Goal: Task Accomplishment & Management: Manage account settings

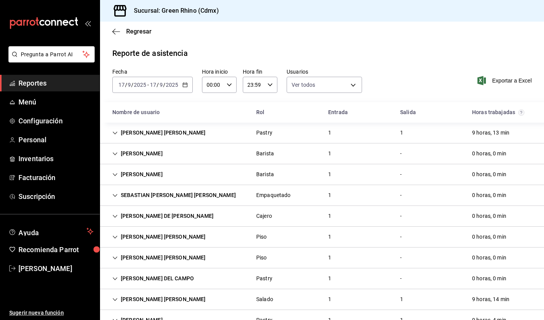
click at [35, 85] on span "Reportes" at bounding box center [55, 83] width 75 height 10
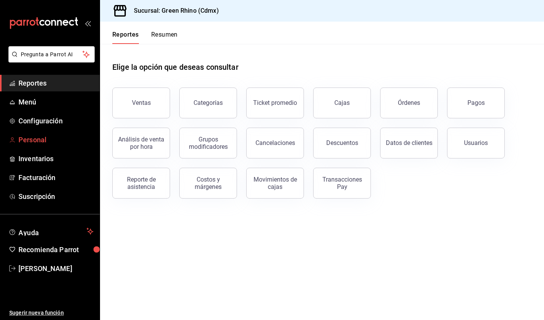
click at [44, 139] on span "Personal" at bounding box center [55, 139] width 75 height 10
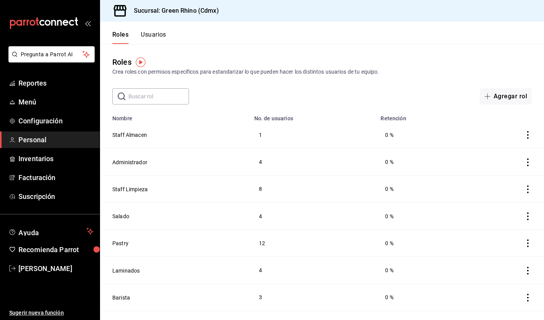
click at [156, 27] on div "Roles Usuarios" at bounding box center [133, 33] width 66 height 22
click at [156, 39] on button "Usuarios" at bounding box center [153, 37] width 25 height 13
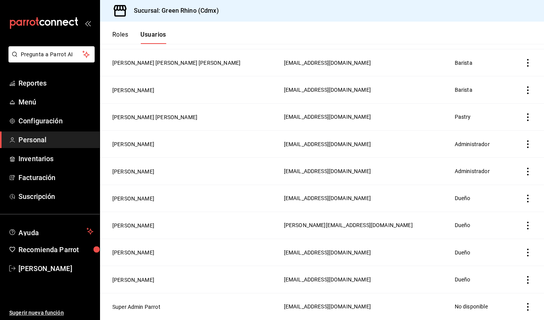
scroll to position [1263, 0]
click at [523, 250] on td "employeesTable" at bounding box center [526, 252] width 35 height 27
click at [531, 253] on icon "actions" at bounding box center [528, 252] width 8 height 8
click at [355, 254] on div at bounding box center [272, 160] width 544 height 320
click at [117, 41] on button "Roles" at bounding box center [120, 37] width 16 height 13
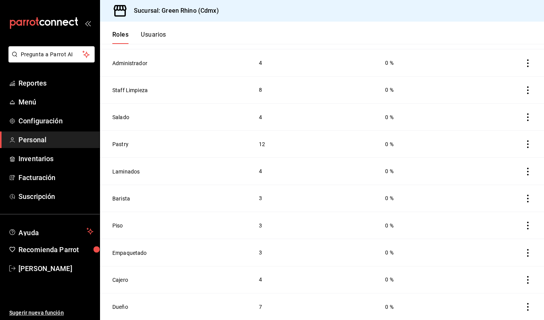
scroll to position [99, 0]
click at [119, 304] on button "Dueño" at bounding box center [120, 307] width 16 height 8
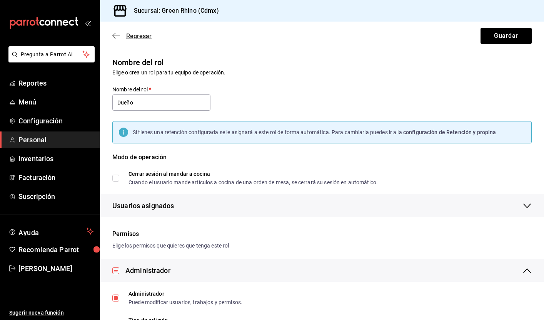
click at [119, 33] on icon "button" at bounding box center [116, 35] width 8 height 7
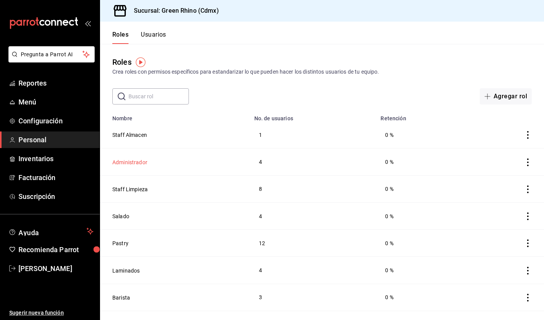
click at [132, 162] on button "Administrador" at bounding box center [129, 162] width 35 height 8
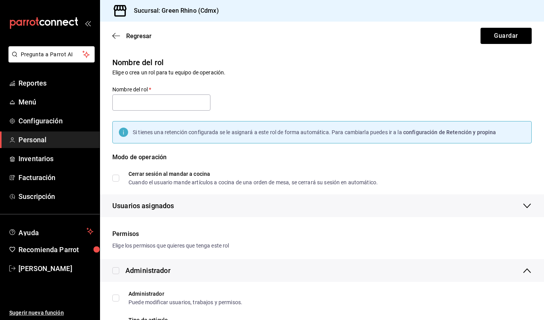
type input "Administrador"
checkbox input "true"
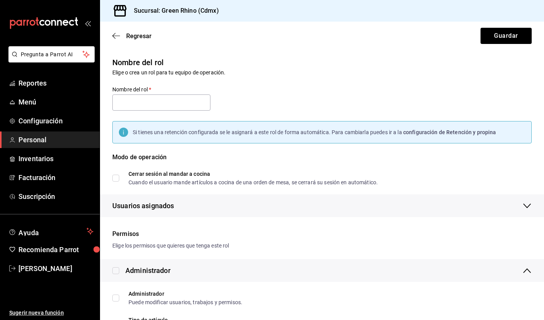
checkbox input "true"
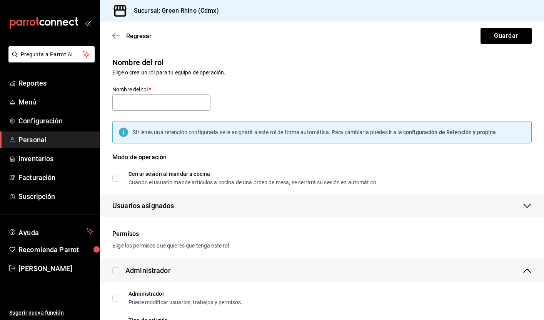
checkbox input "true"
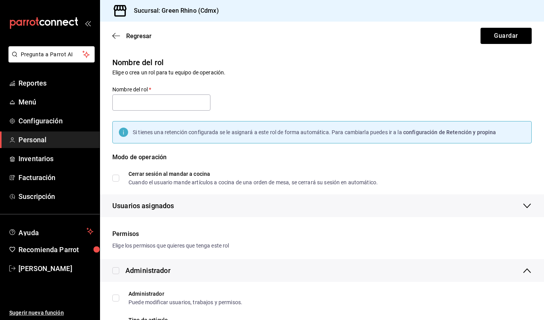
checkbox input "true"
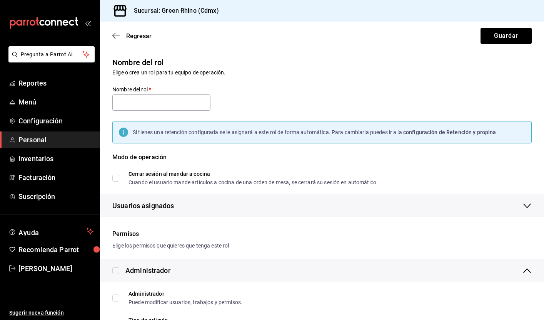
checkbox input "true"
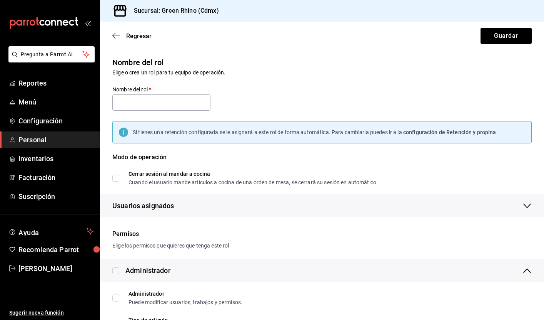
checkbox input "true"
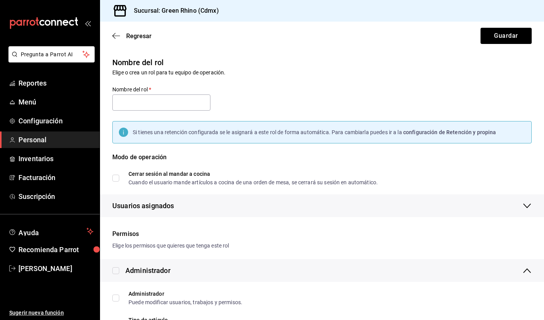
checkbox input "true"
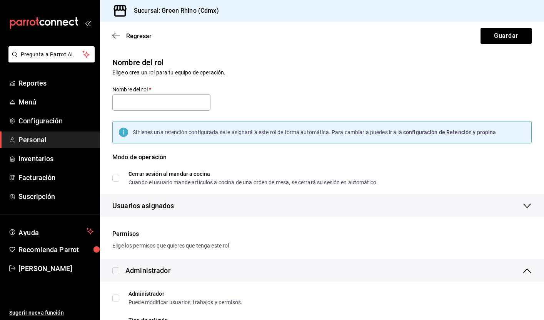
checkbox input "true"
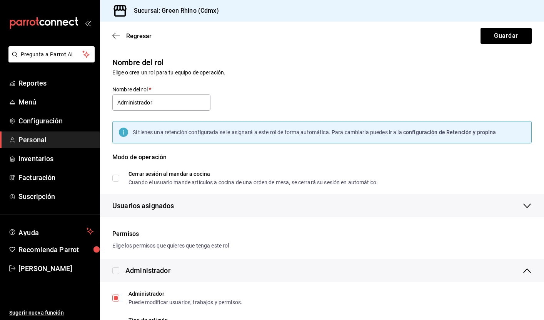
scroll to position [12, 0]
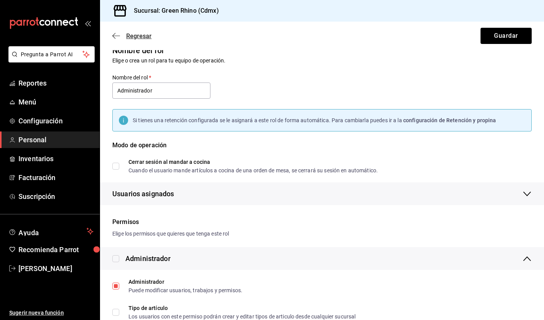
click at [117, 39] on icon "button" at bounding box center [116, 35] width 8 height 7
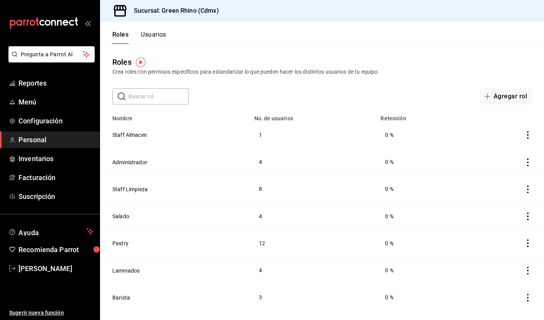
click at [161, 32] on button "Usuarios" at bounding box center [153, 37] width 25 height 13
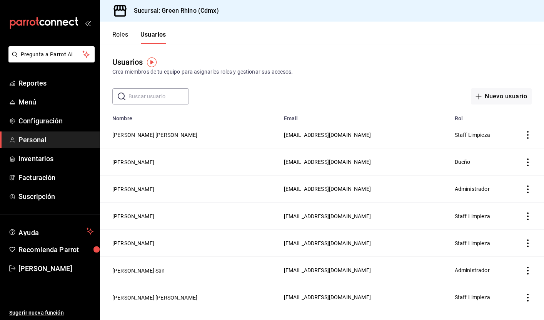
click at [116, 37] on button "Roles" at bounding box center [120, 37] width 16 height 13
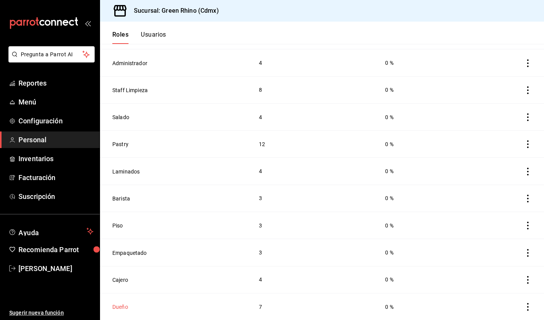
scroll to position [99, 0]
click at [120, 305] on button "Dueño" at bounding box center [120, 307] width 16 height 8
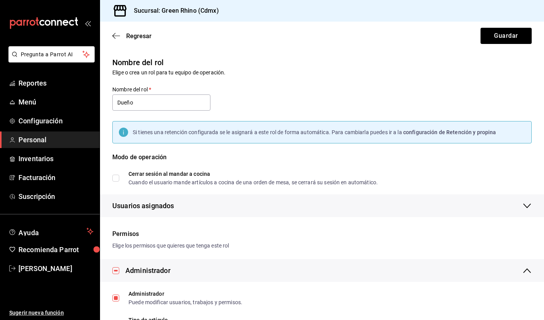
click at [124, 232] on div "Permisos" at bounding box center [322, 233] width 420 height 9
drag, startPoint x: 116, startPoint y: 243, endPoint x: 247, endPoint y: 242, distance: 130.5
click at [247, 242] on div "Elige los permisos que quieres que tenga este rol" at bounding box center [322, 245] width 420 height 8
click at [114, 35] on icon "button" at bounding box center [113, 36] width 3 height 6
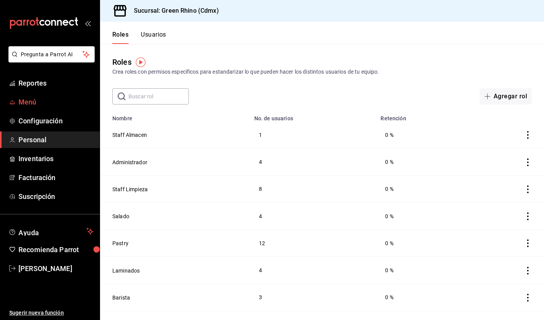
click at [35, 101] on span "Menú" at bounding box center [55, 102] width 75 height 10
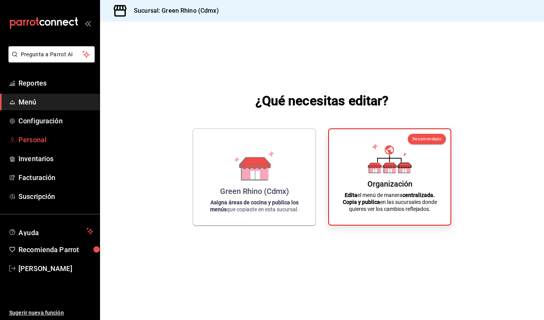
click at [37, 137] on span "Personal" at bounding box center [55, 139] width 75 height 10
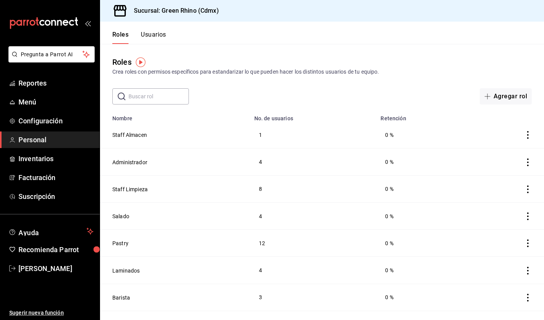
click at [156, 35] on button "Usuarios" at bounding box center [153, 37] width 25 height 13
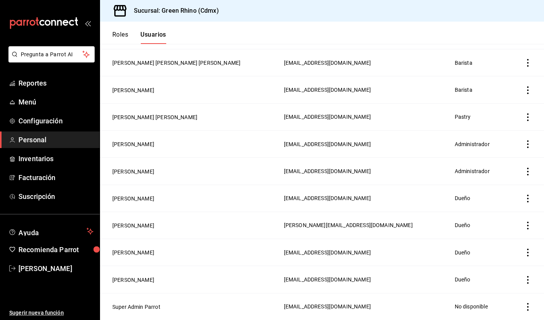
scroll to position [1263, 0]
